Goal: Navigation & Orientation: Find specific page/section

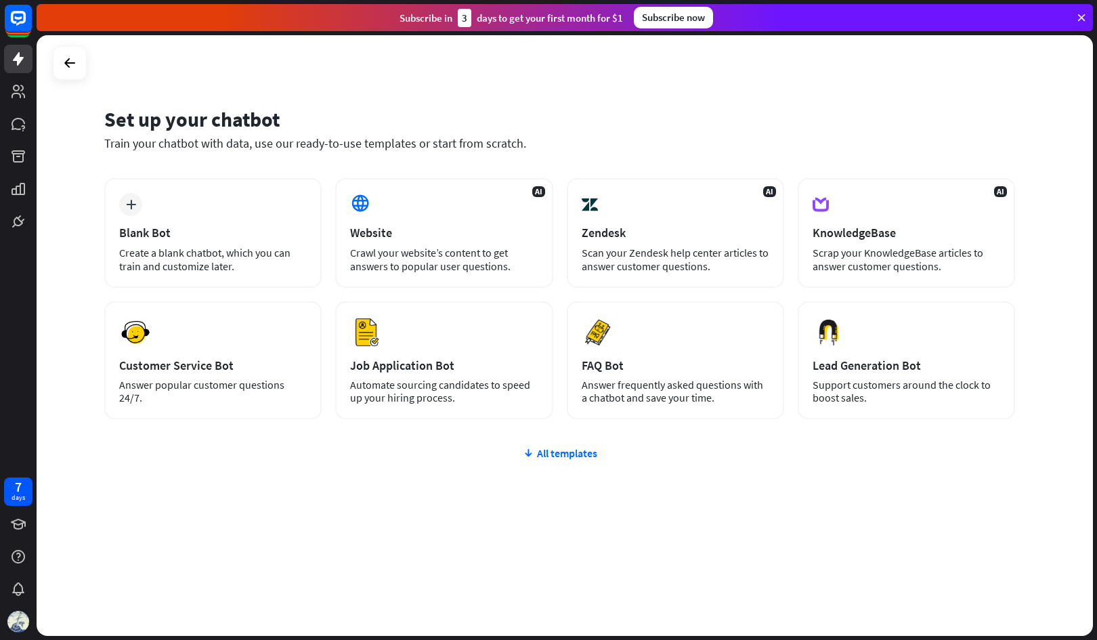
click at [182, 209] on div "plus Blank Bot Create a blank chatbot, which you can train and customize later." at bounding box center [212, 233] width 217 height 110
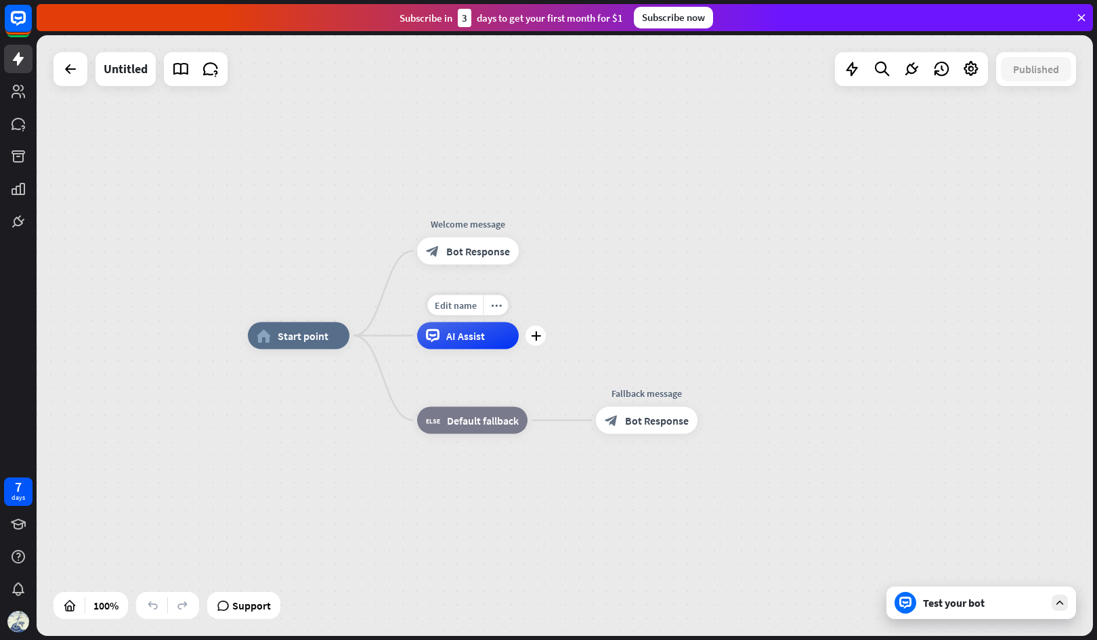
click at [471, 331] on span "AI Assist" at bounding box center [465, 336] width 39 height 14
click at [550, 270] on div "home_2 Start point Welcome message block_bot_response Bot Response AI Assist bl…" at bounding box center [565, 335] width 1057 height 601
click at [30, 100] on link at bounding box center [18, 91] width 28 height 28
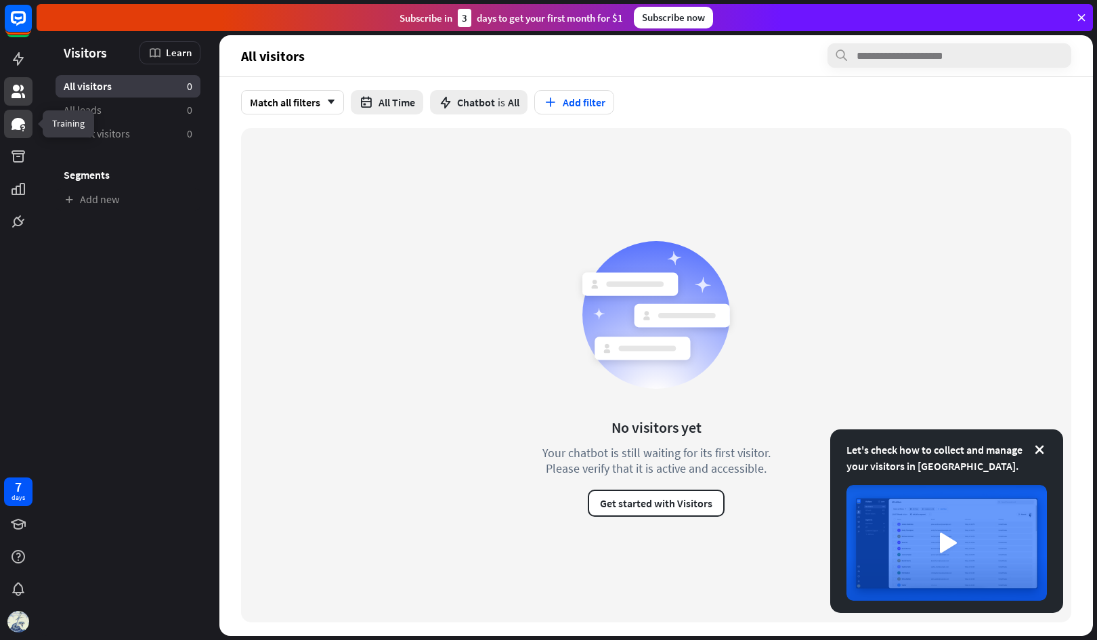
click at [24, 136] on link at bounding box center [18, 124] width 28 height 28
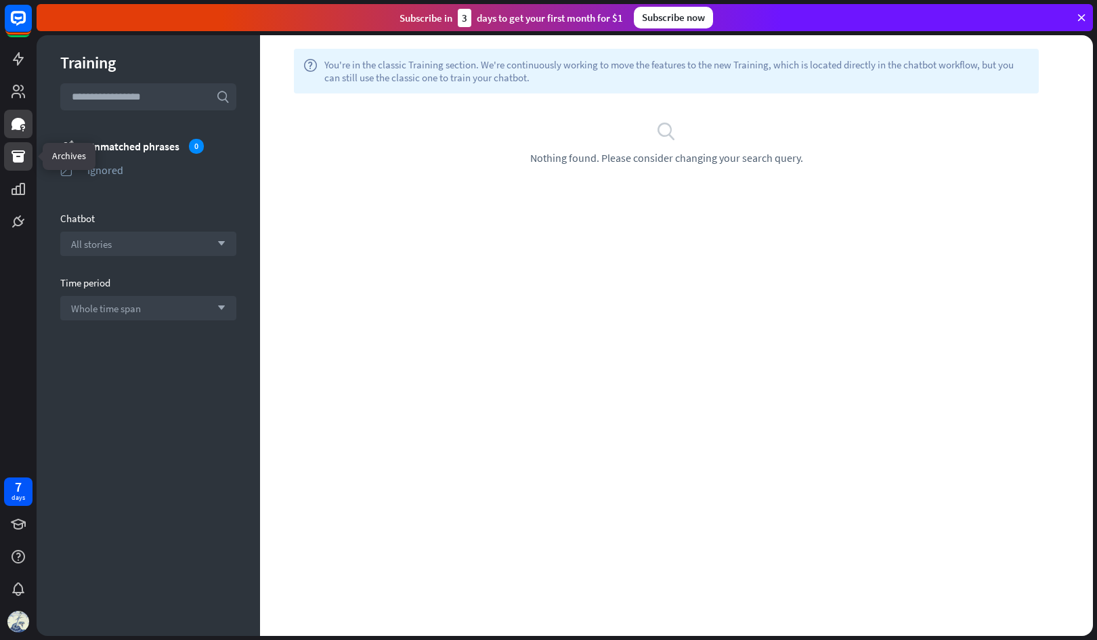
click at [16, 163] on icon at bounding box center [19, 156] width 14 height 12
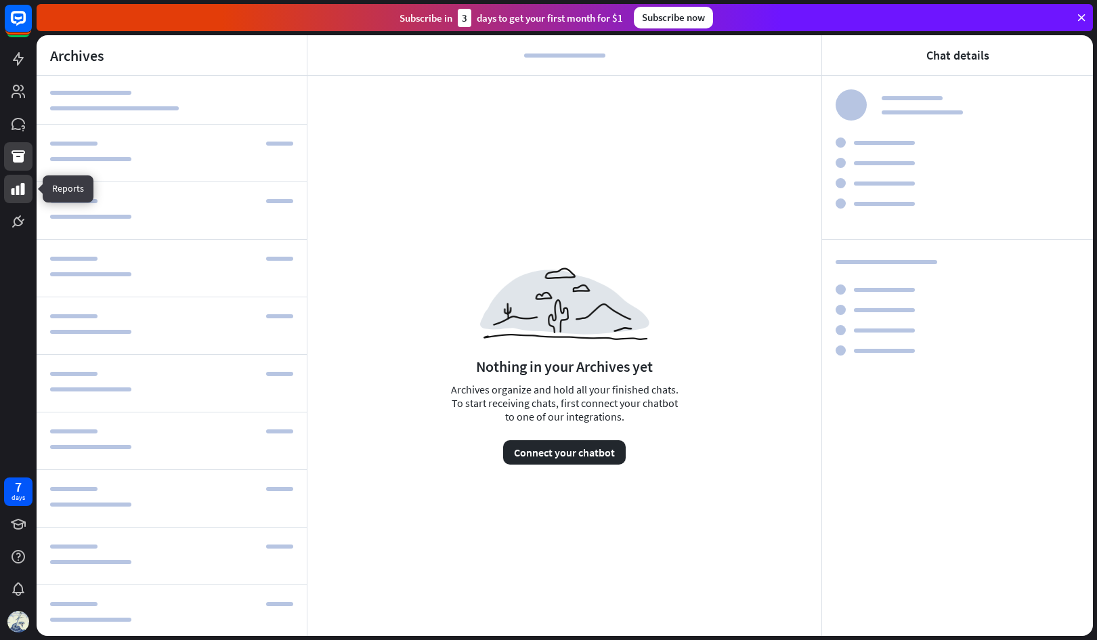
click at [20, 186] on icon at bounding box center [18, 189] width 16 height 16
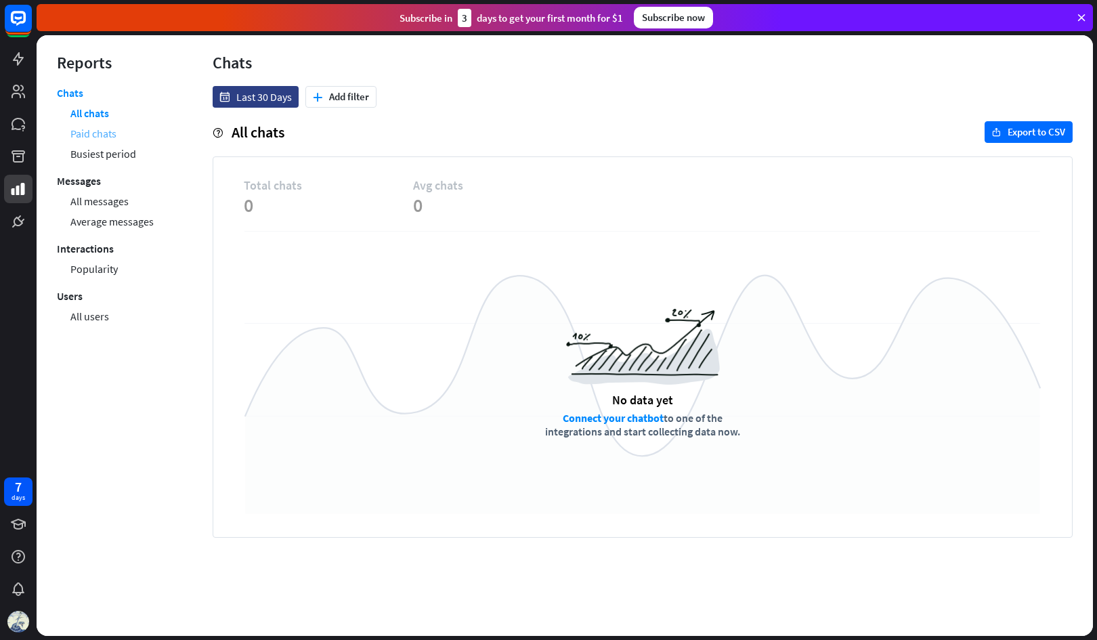
click at [106, 132] on link "Paid chats" at bounding box center [93, 133] width 46 height 20
click at [105, 203] on link "All messages" at bounding box center [99, 201] width 58 height 20
click at [109, 220] on link "Average messages" at bounding box center [111, 221] width 83 height 20
click at [110, 276] on link "Popularity" at bounding box center [93, 269] width 47 height 20
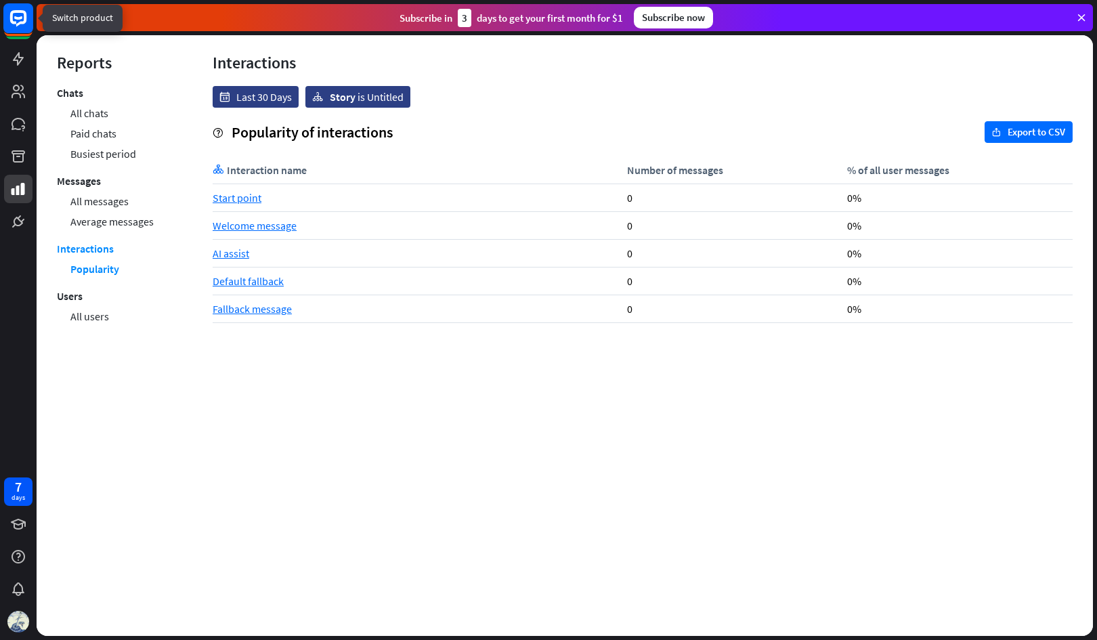
click at [15, 23] on icon at bounding box center [18, 18] width 16 height 16
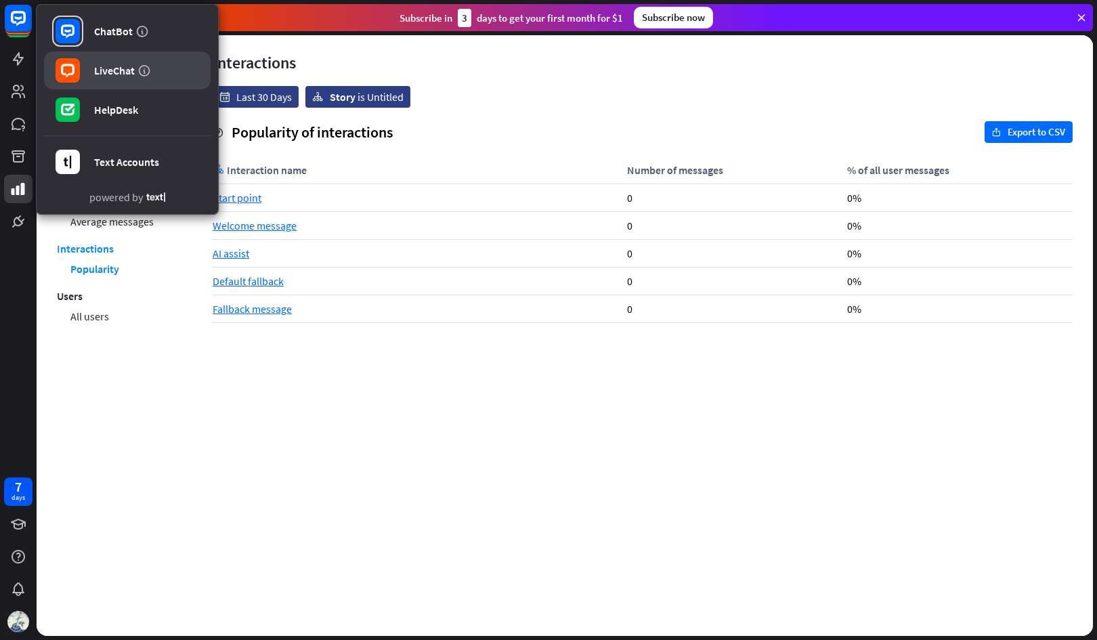
click at [98, 71] on div "LiveChat" at bounding box center [114, 71] width 41 height 14
